Goal: Information Seeking & Learning: Learn about a topic

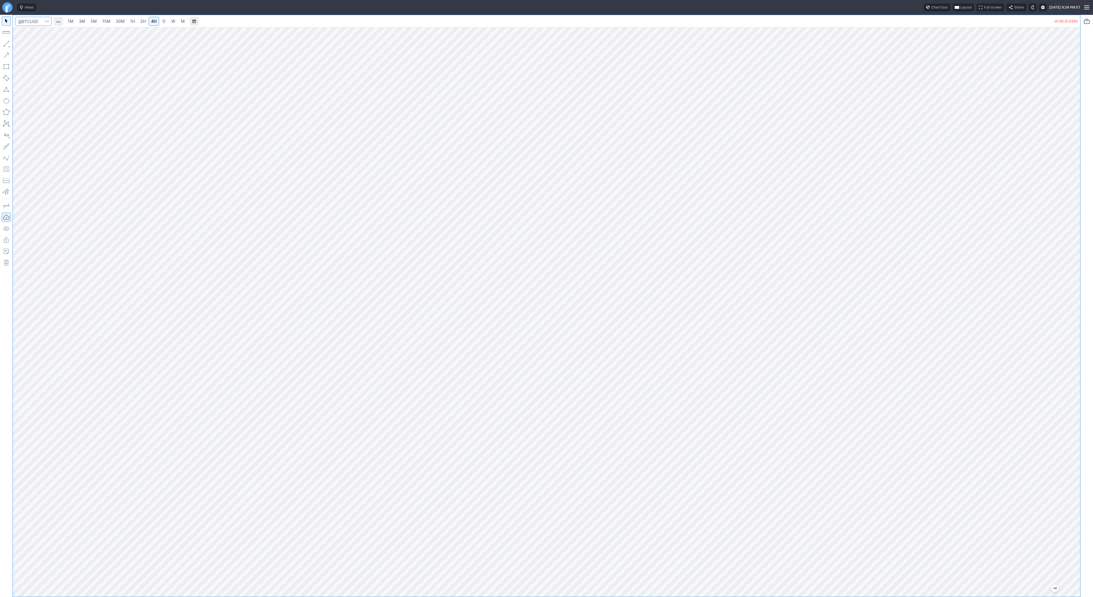
click at [26, 23] on input "Search" at bounding box center [33, 21] width 36 height 9
click at [163, 21] on span "D" at bounding box center [164, 21] width 3 height 5
click at [151, 19] on span "4H" at bounding box center [153, 21] width 5 height 5
click at [139, 23] on link "2H" at bounding box center [143, 21] width 11 height 9
click at [24, 46] on span "Line" at bounding box center [33, 45] width 23 height 6
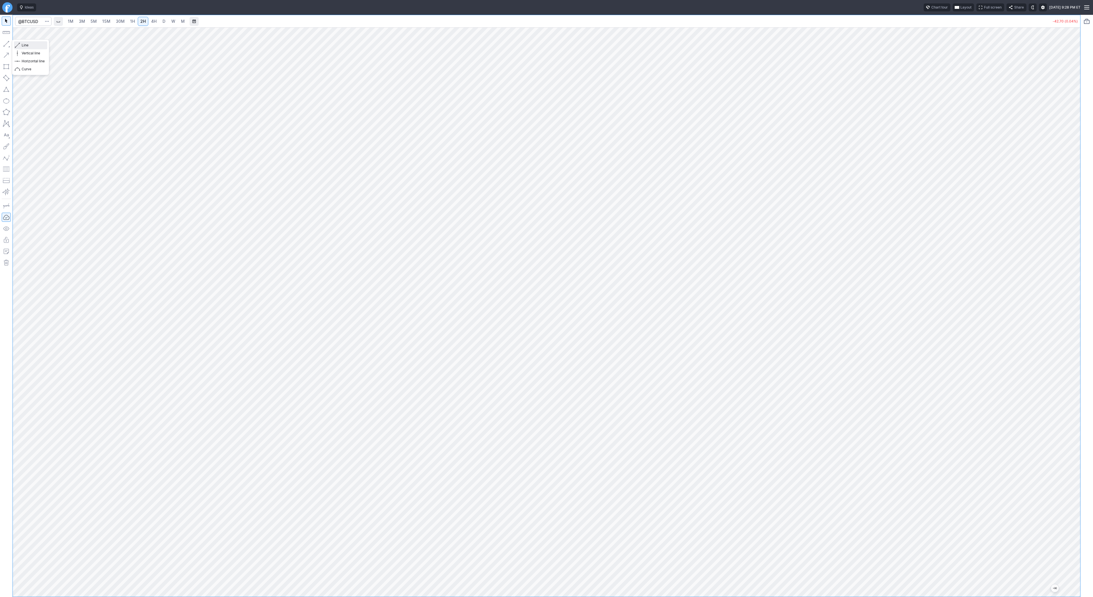
click at [29, 46] on span "Line" at bounding box center [33, 45] width 23 height 6
click at [23, 44] on span "Line" at bounding box center [33, 45] width 23 height 6
click at [30, 46] on span "Line" at bounding box center [33, 45] width 23 height 6
click at [32, 47] on span "Line" at bounding box center [33, 45] width 23 height 6
click at [20, 46] on button "Line" at bounding box center [30, 45] width 33 height 8
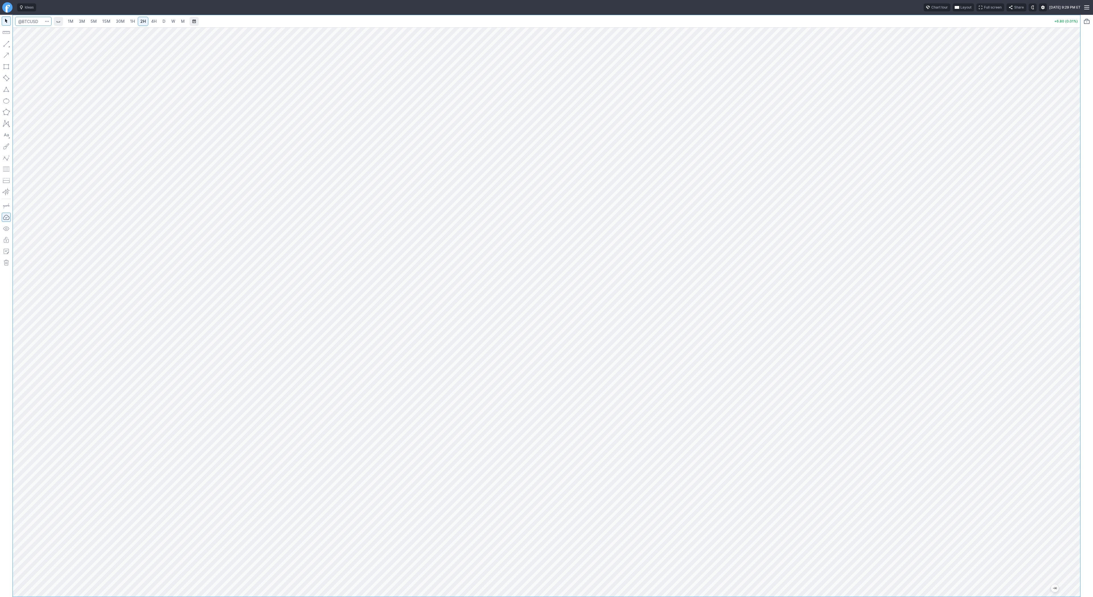
click at [35, 19] on input "Search" at bounding box center [33, 21] width 36 height 9
type input "bbai"
drag, startPoint x: 7, startPoint y: 45, endPoint x: 12, endPoint y: 60, distance: 16.0
click at [7, 45] on button "button" at bounding box center [6, 43] width 9 height 9
click at [3, 43] on button "button" at bounding box center [6, 43] width 9 height 9
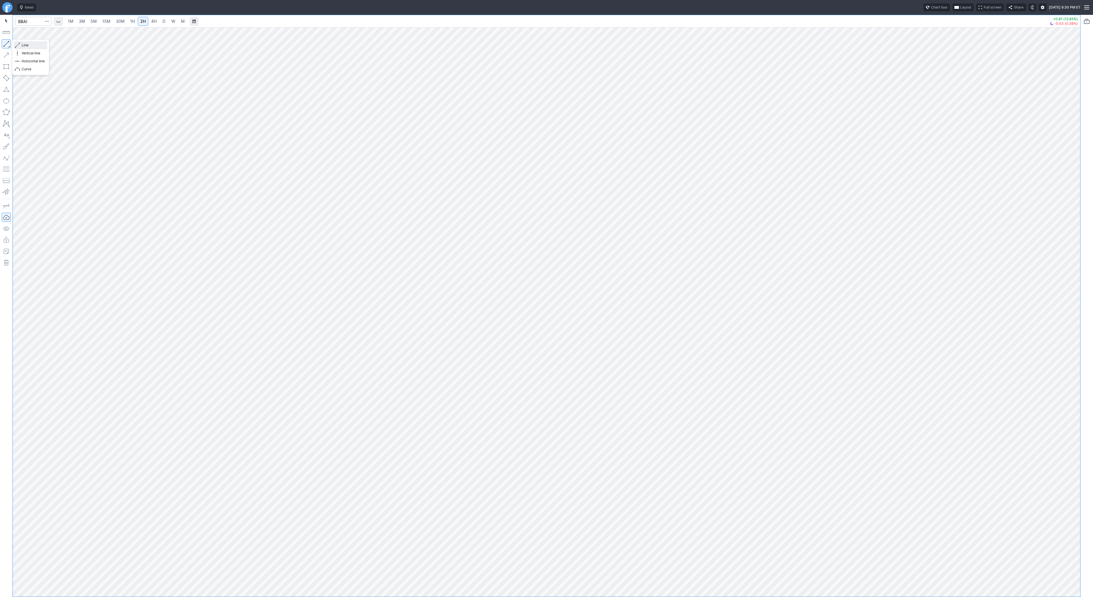
click at [24, 43] on span "Line" at bounding box center [33, 45] width 23 height 6
click at [24, 47] on span "Line" at bounding box center [33, 45] width 23 height 6
click at [22, 47] on span "Line" at bounding box center [33, 45] width 23 height 6
click at [1066, 439] on div at bounding box center [546, 311] width 1067 height 569
click at [21, 44] on button "Line" at bounding box center [30, 45] width 33 height 8
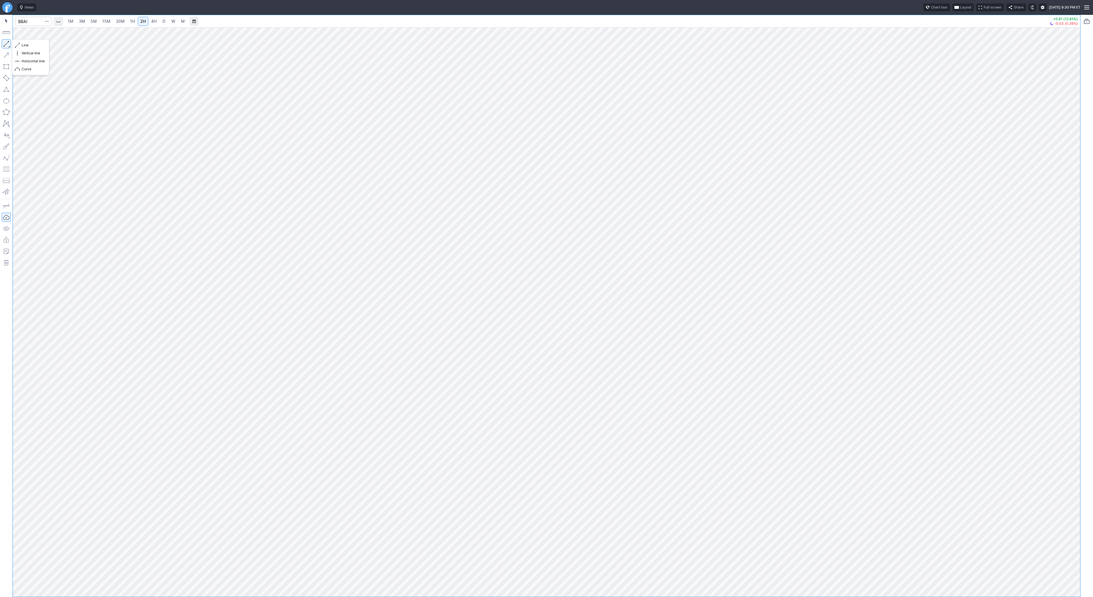
click at [6, 44] on button "button" at bounding box center [6, 43] width 9 height 9
click at [27, 20] on input "Search" at bounding box center [33, 21] width 36 height 9
type input "bmnr"
click at [19, 44] on span "button" at bounding box center [18, 45] width 3 height 8
click at [24, 46] on span "Line" at bounding box center [33, 45] width 23 height 6
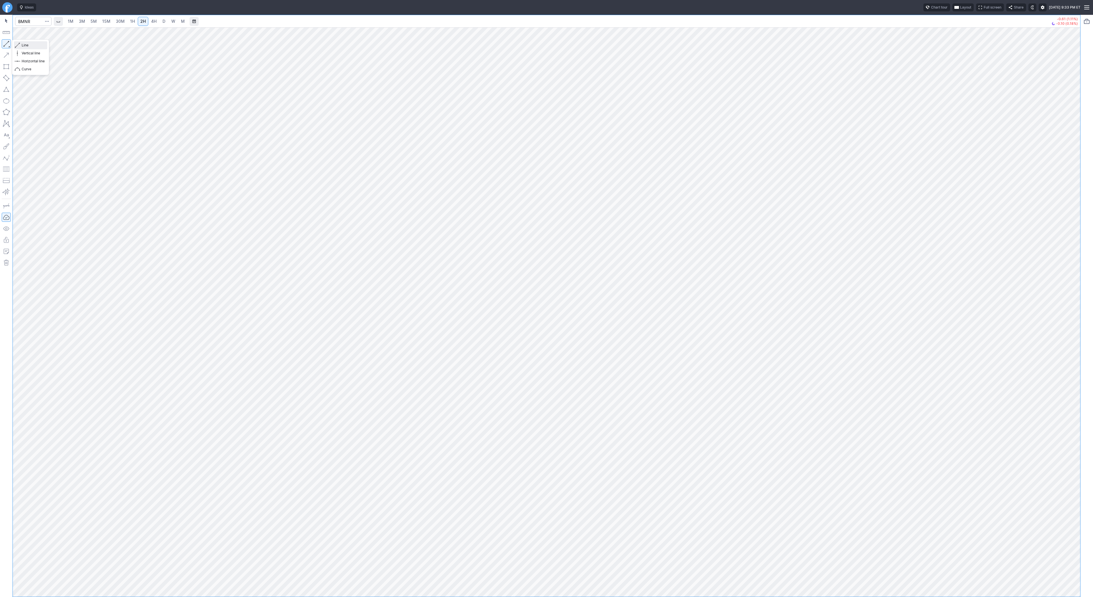
click at [24, 44] on span "Line" at bounding box center [33, 45] width 23 height 6
click at [32, 44] on span "Line" at bounding box center [33, 45] width 23 height 6
click at [12, 44] on div "Line Vertical line Horizontal line Curve" at bounding box center [30, 57] width 37 height 36
click at [24, 46] on span "Line" at bounding box center [33, 45] width 23 height 6
